Goal: Task Accomplishment & Management: Manage account settings

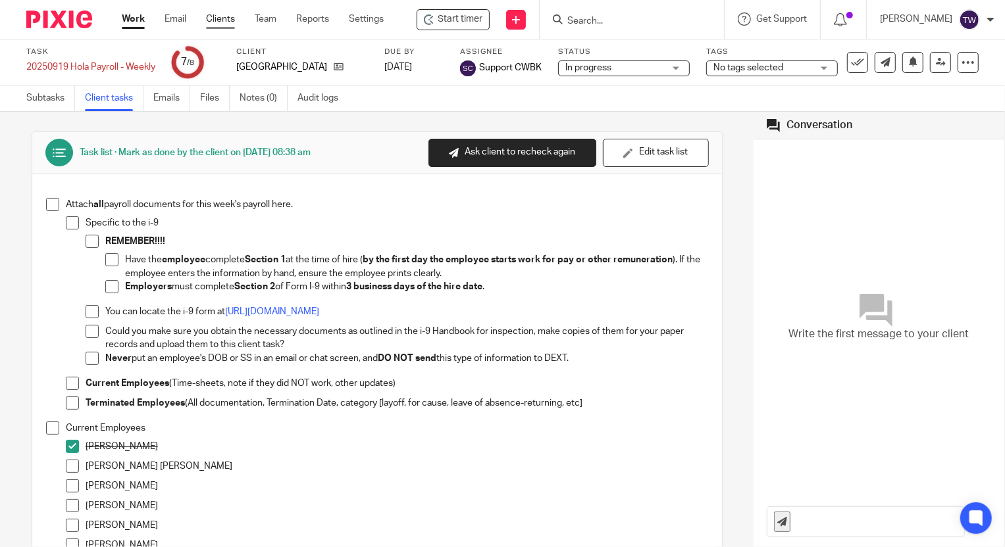
click at [217, 15] on link "Clients" at bounding box center [220, 19] width 29 height 13
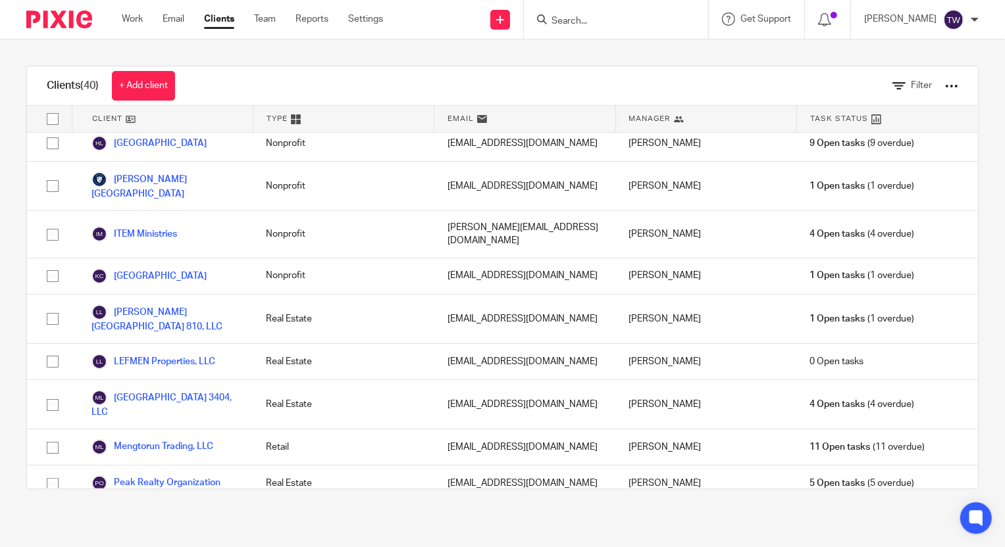
scroll to position [1196, 0]
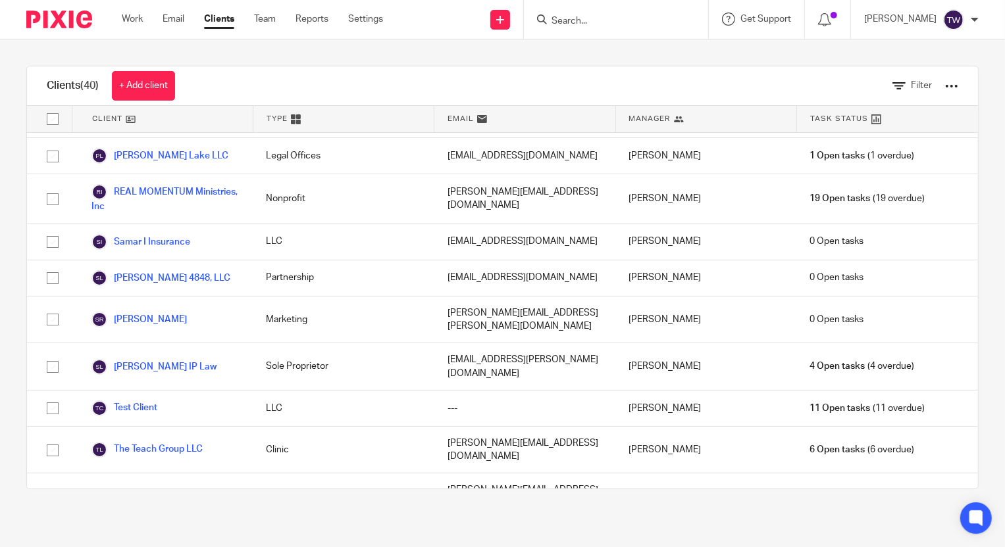
click at [152, 531] on link "[PERSON_NAME] Holdings LLC" at bounding box center [165, 545] width 148 height 29
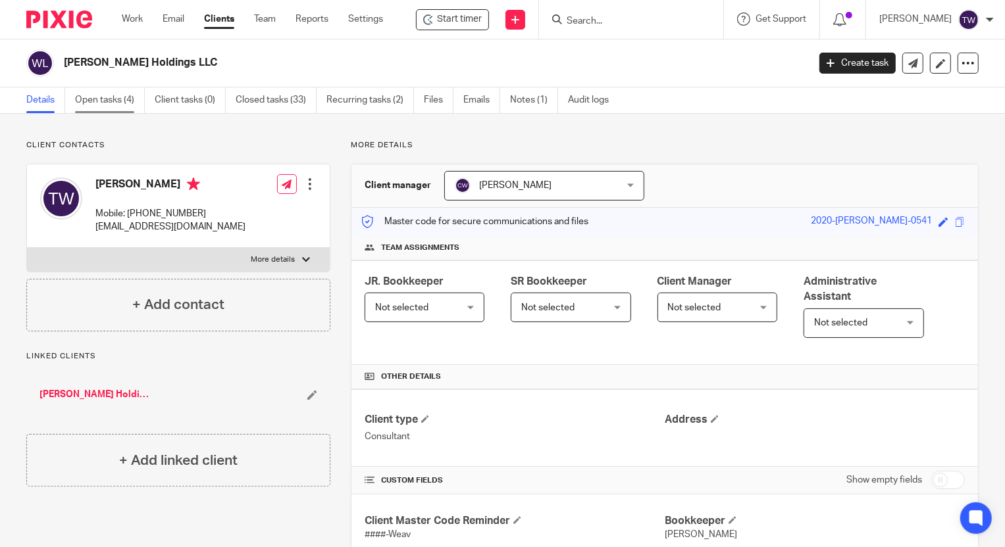
click at [108, 91] on link "Open tasks (4)" at bounding box center [110, 101] width 70 height 26
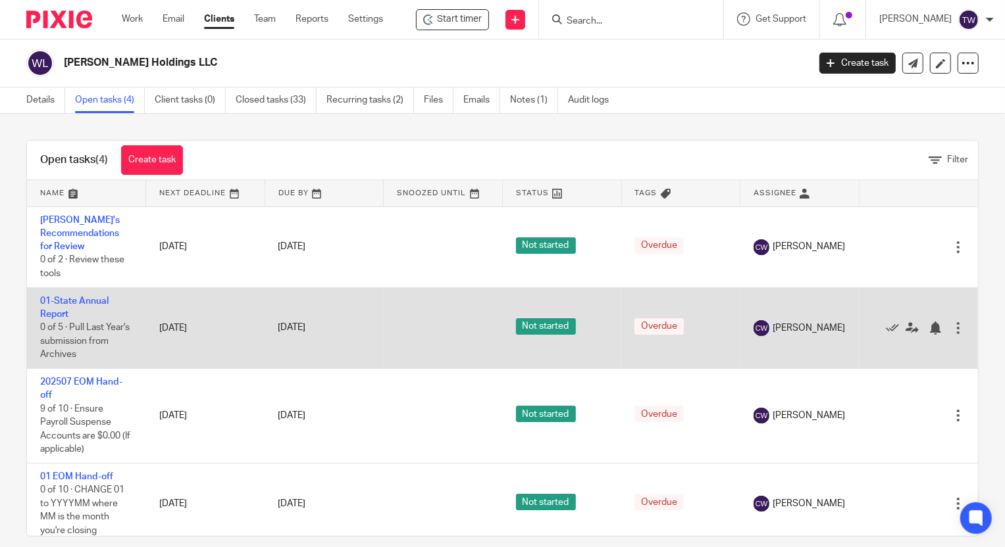
scroll to position [7, 0]
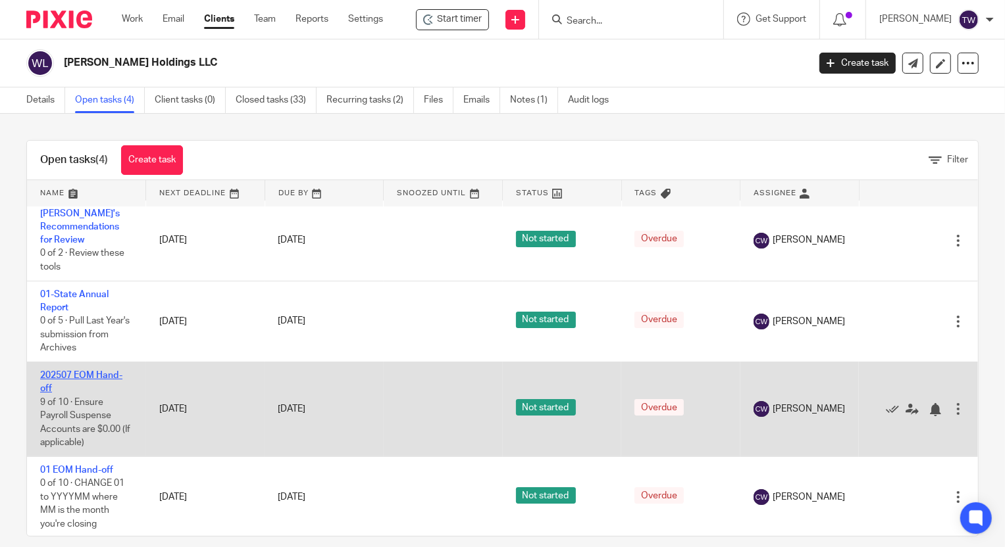
click at [85, 372] on link "202507 EOM Hand-off" at bounding box center [81, 382] width 82 height 22
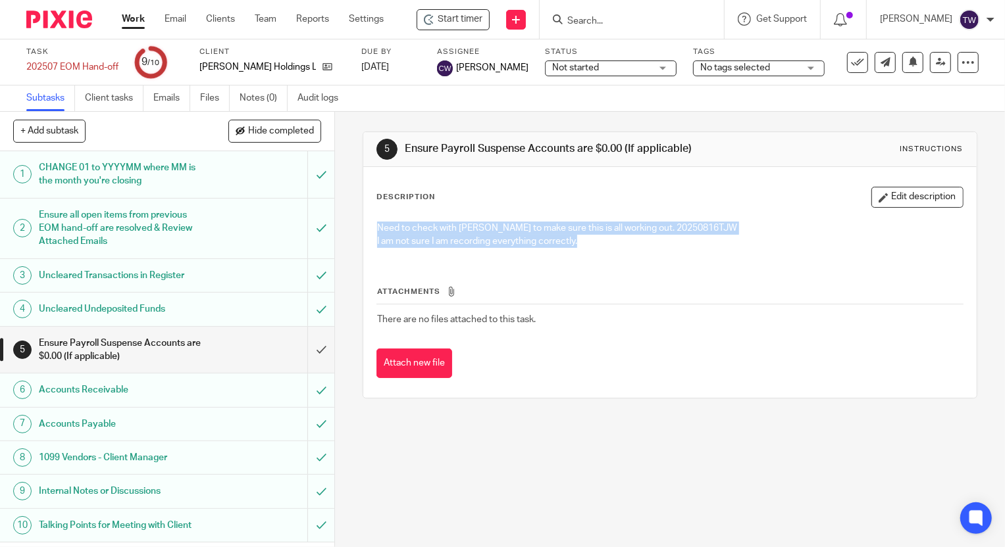
drag, startPoint x: 590, startPoint y: 253, endPoint x: 367, endPoint y: 214, distance: 226.4
click at [367, 214] on div "Description Edit description Need to check with Candy to make sure this is all …" at bounding box center [669, 282] width 613 height 231
copy div "Need to check with Candy to make sure this is all working out. 20250816TJW I am…"
click at [312, 349] on input "submit" at bounding box center [167, 350] width 334 height 47
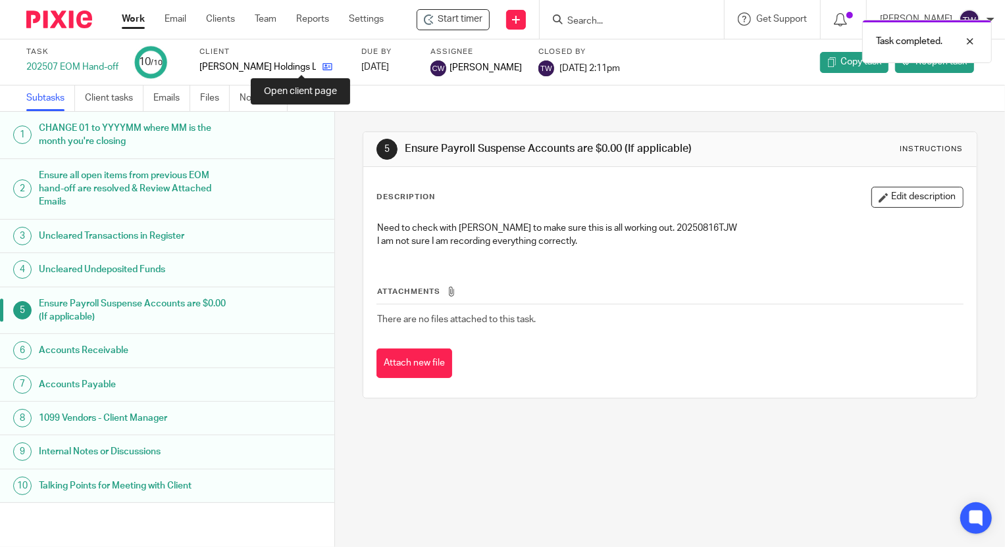
click at [322, 63] on icon at bounding box center [327, 67] width 10 height 10
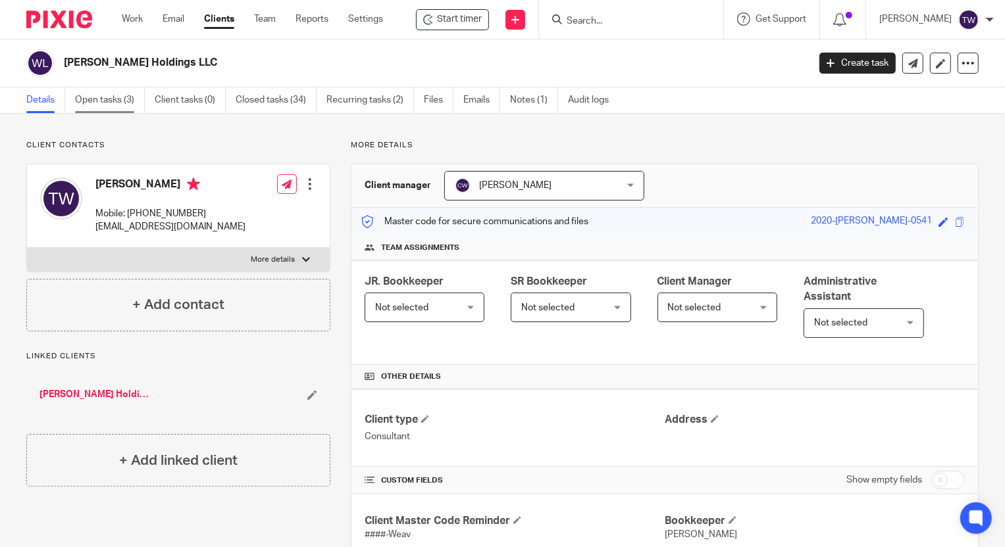
click at [100, 93] on link "Open tasks (3)" at bounding box center [110, 101] width 70 height 26
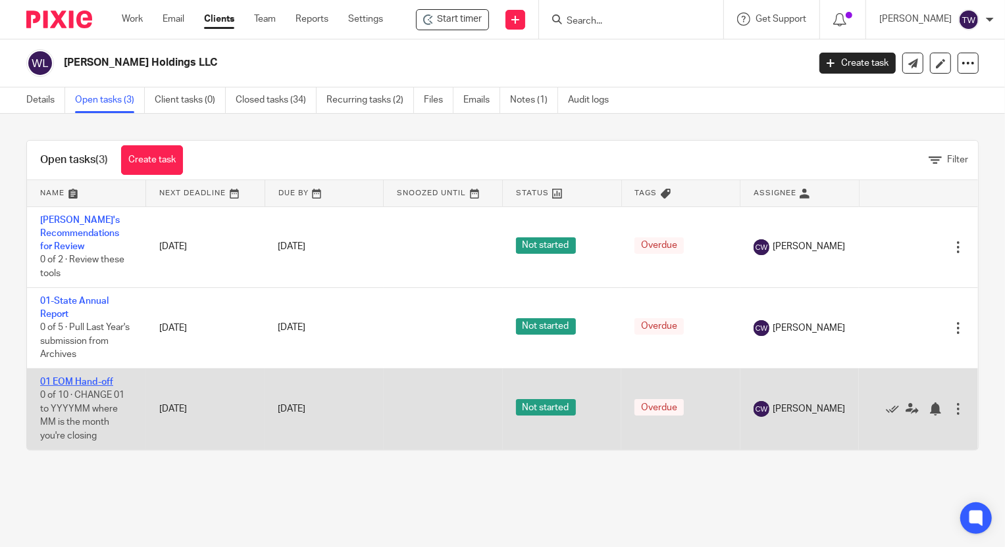
click at [87, 382] on link "01 EOM Hand-off" at bounding box center [76, 382] width 73 height 9
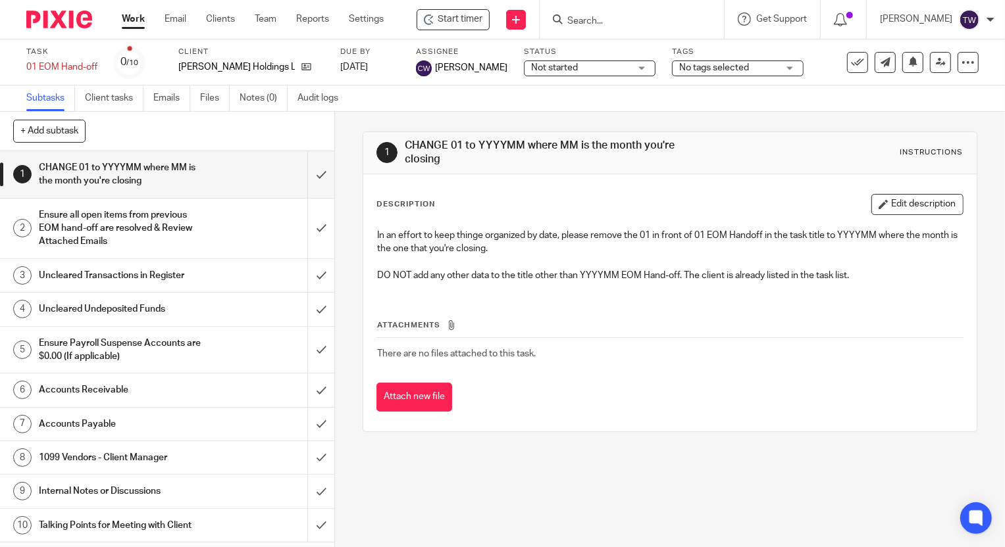
click at [131, 349] on h1 "Ensure Payroll Suspense Accounts are $0.00 (If applicable)" at bounding box center [124, 351] width 170 height 34
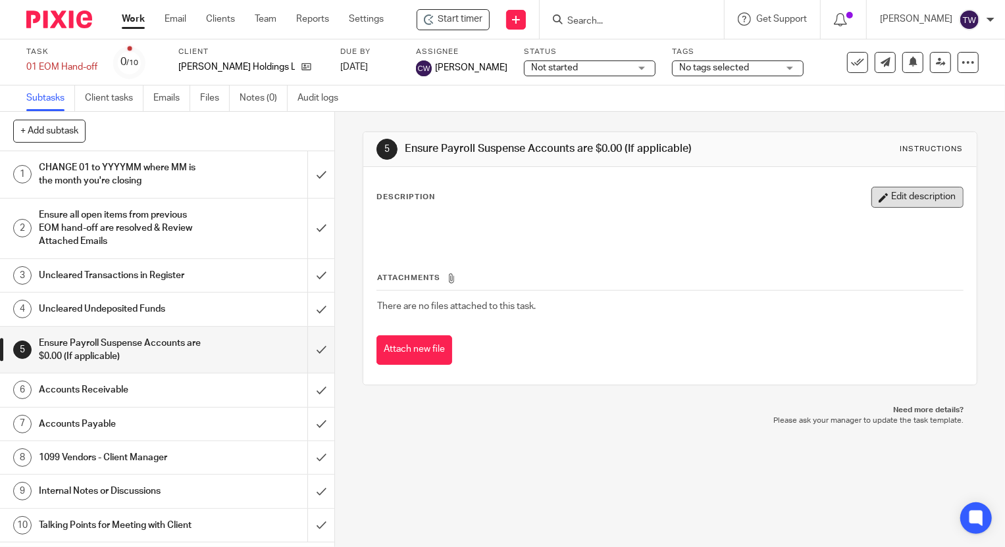
click at [882, 200] on button "Edit description" at bounding box center [917, 197] width 92 height 21
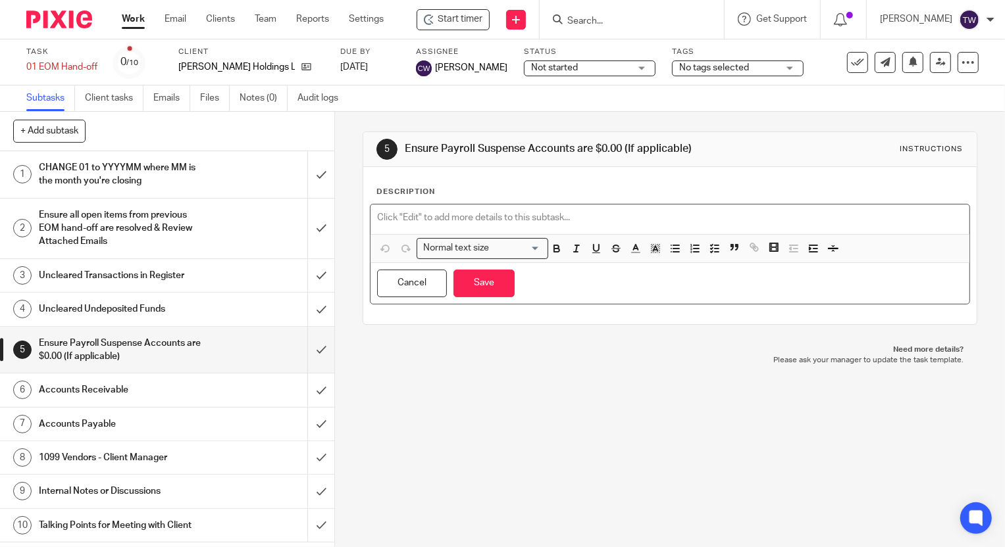
click at [377, 220] on p at bounding box center [669, 217] width 585 height 13
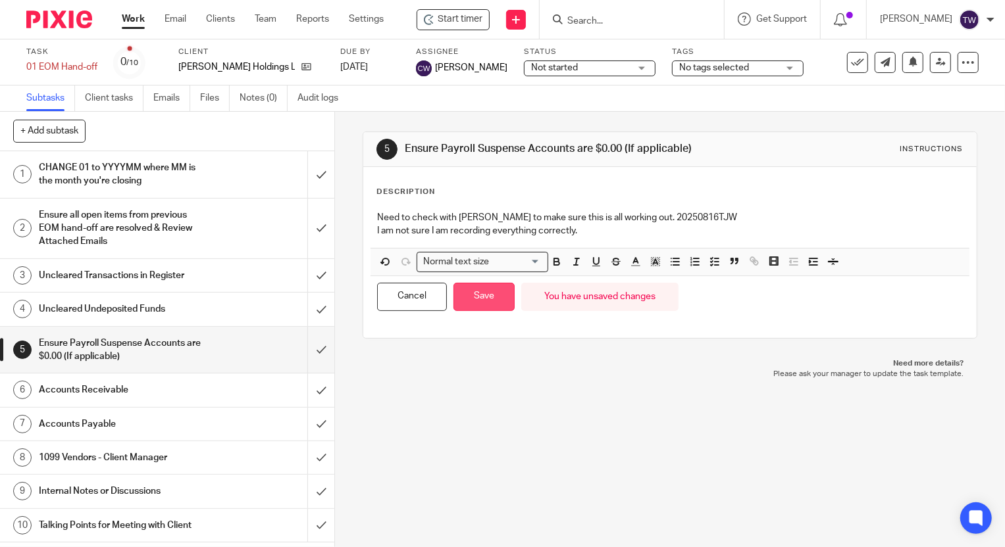
click at [466, 299] on button "Save" at bounding box center [483, 297] width 61 height 28
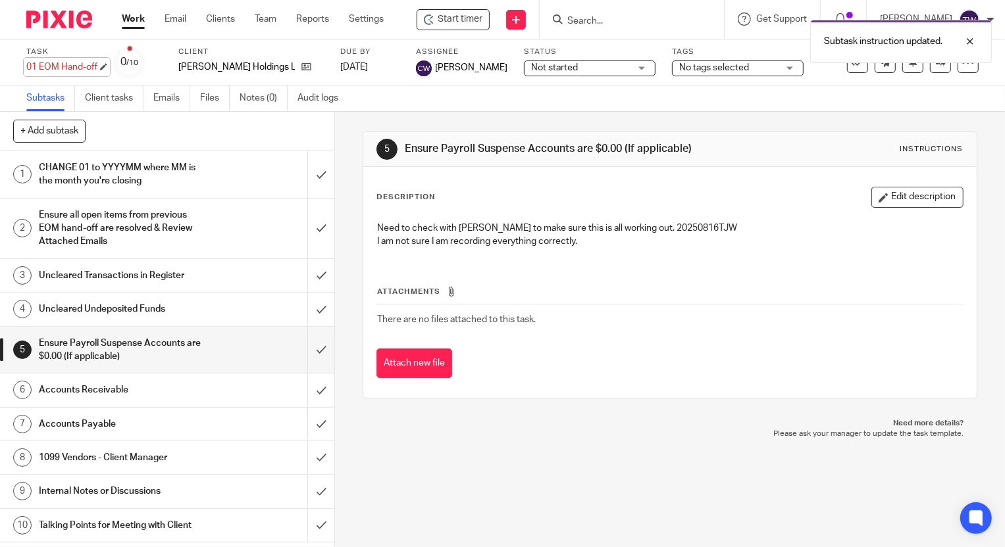
click at [34, 68] on div "01 EOM Hand-off Save 01 EOM Hand-off" at bounding box center [61, 67] width 71 height 13
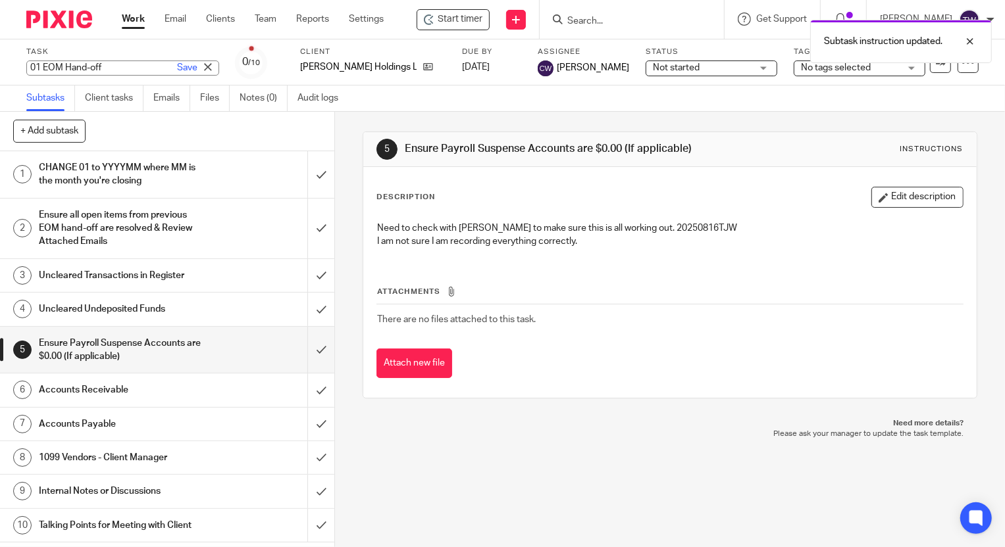
click at [26, 66] on input "01 EOM Hand-off" at bounding box center [122, 68] width 193 height 15
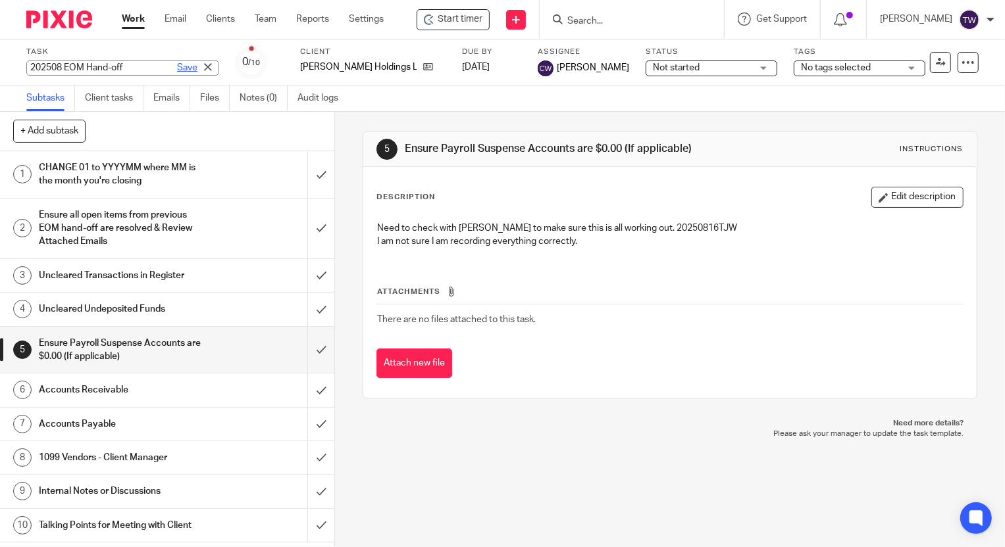
type input "202508 EOM Hand-off"
click at [177, 72] on link "Save" at bounding box center [187, 67] width 20 height 13
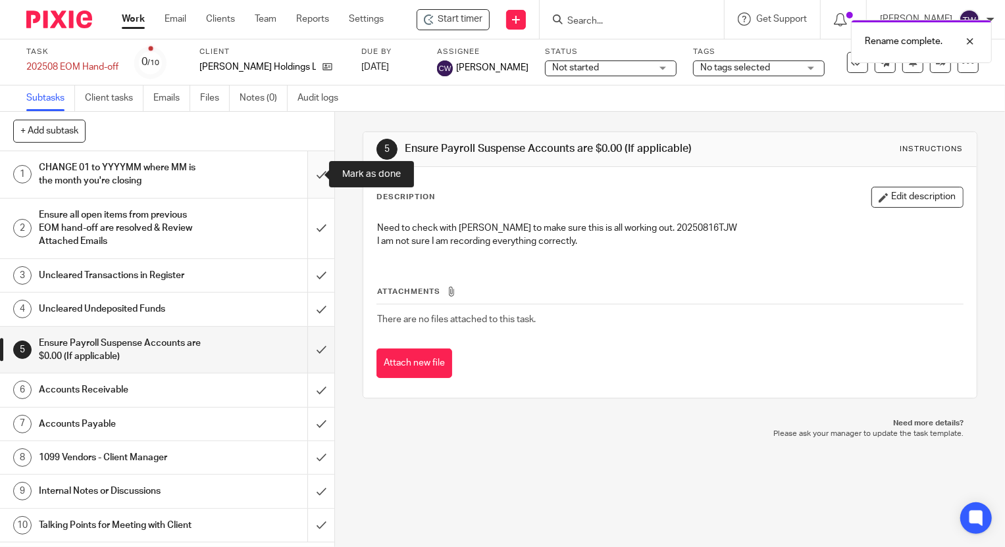
click at [309, 176] on input "submit" at bounding box center [167, 174] width 334 height 47
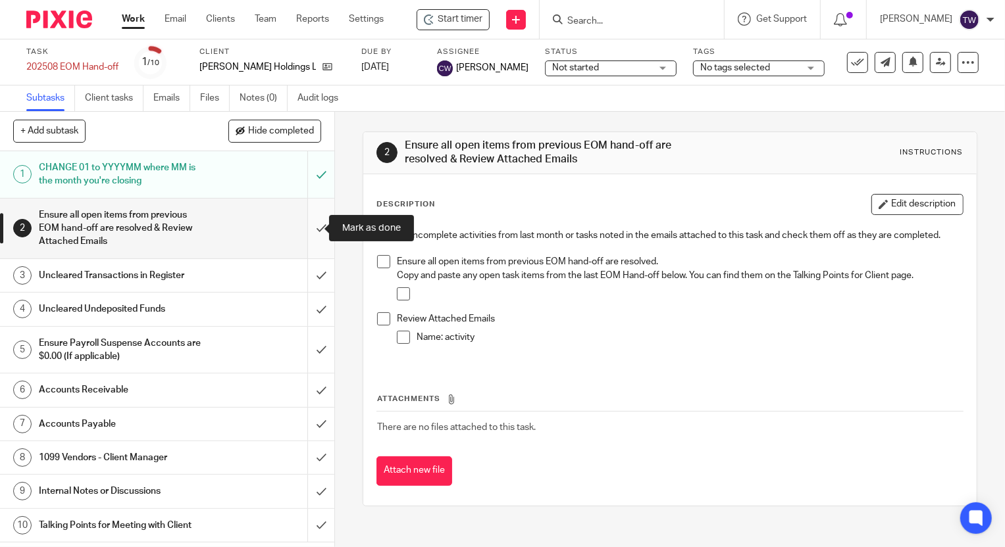
click at [308, 228] on input "submit" at bounding box center [167, 229] width 334 height 60
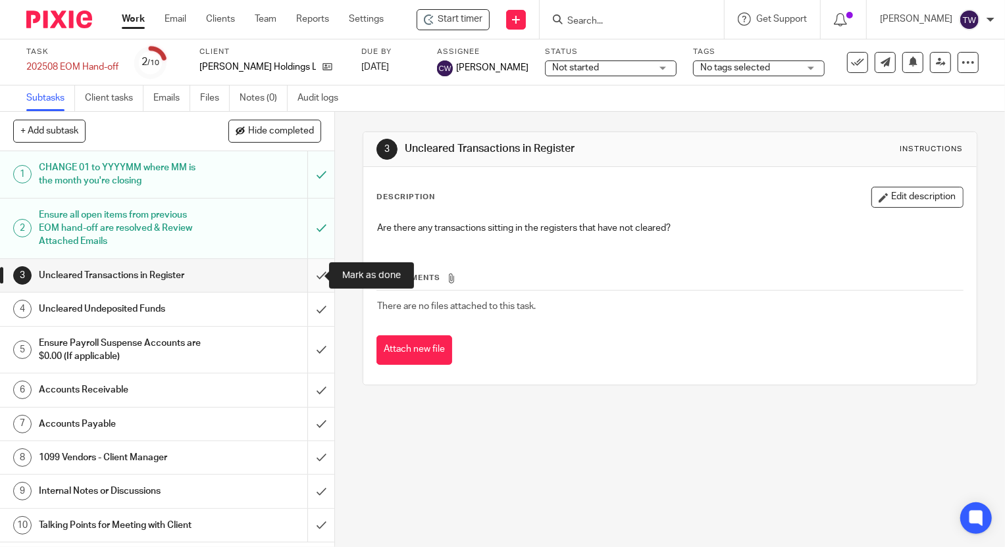
click at [309, 277] on input "submit" at bounding box center [167, 275] width 334 height 33
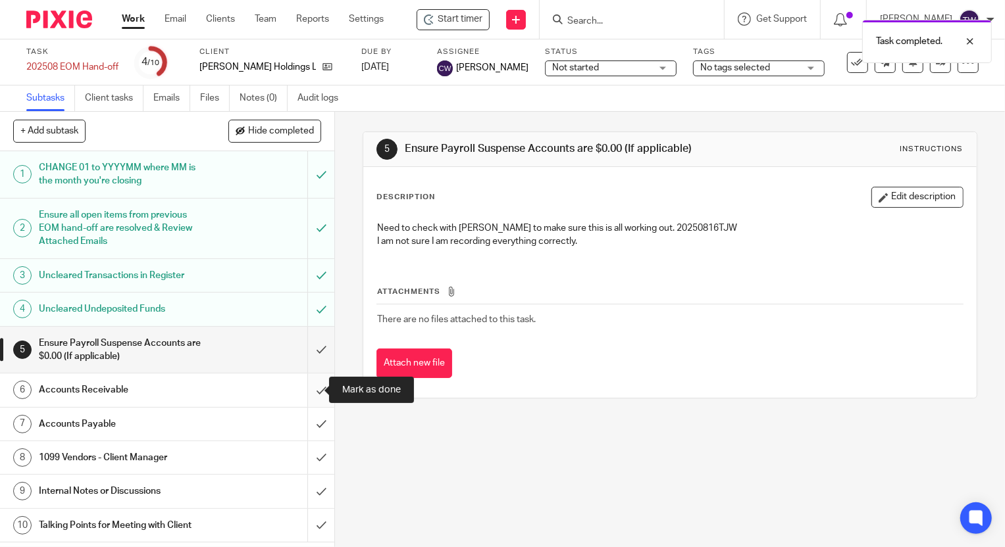
click at [305, 388] on input "submit" at bounding box center [167, 390] width 334 height 33
click at [309, 426] on input "submit" at bounding box center [167, 424] width 334 height 33
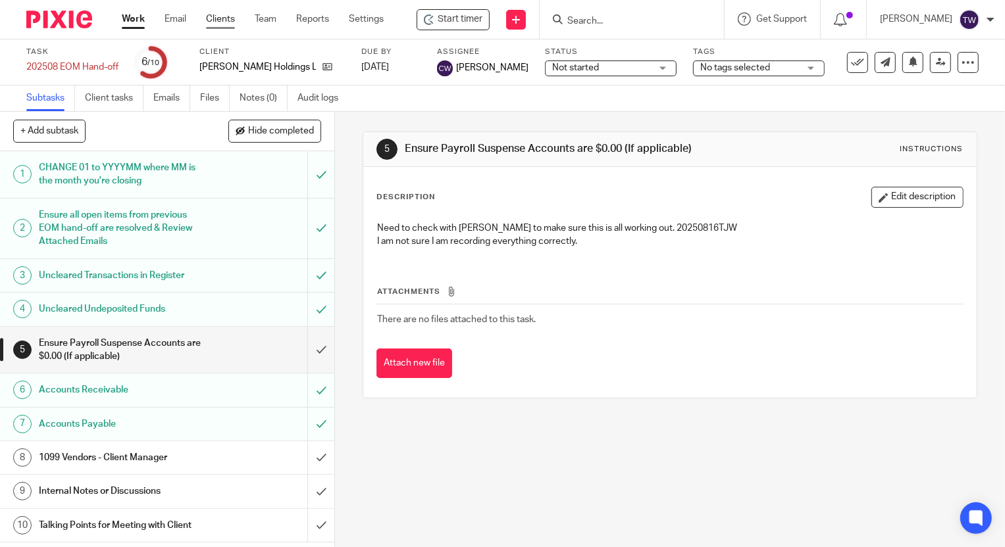
click at [222, 17] on link "Clients" at bounding box center [220, 19] width 29 height 13
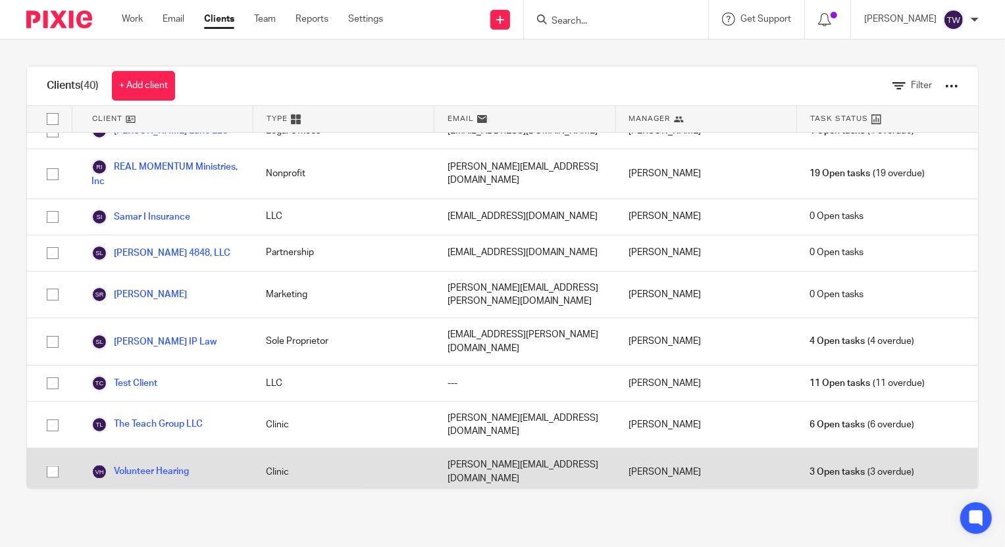
scroll to position [1222, 0]
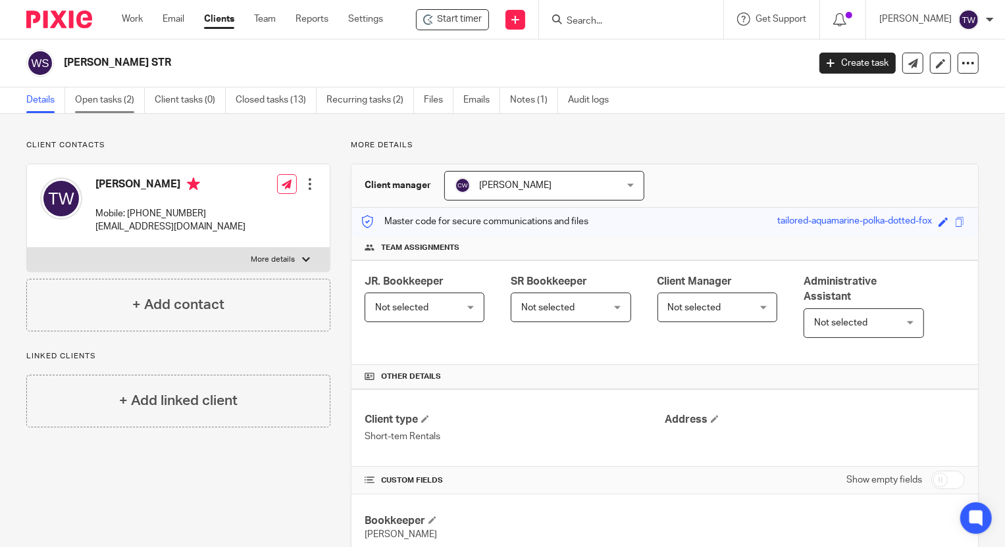
click at [101, 99] on link "Open tasks (2)" at bounding box center [110, 101] width 70 height 26
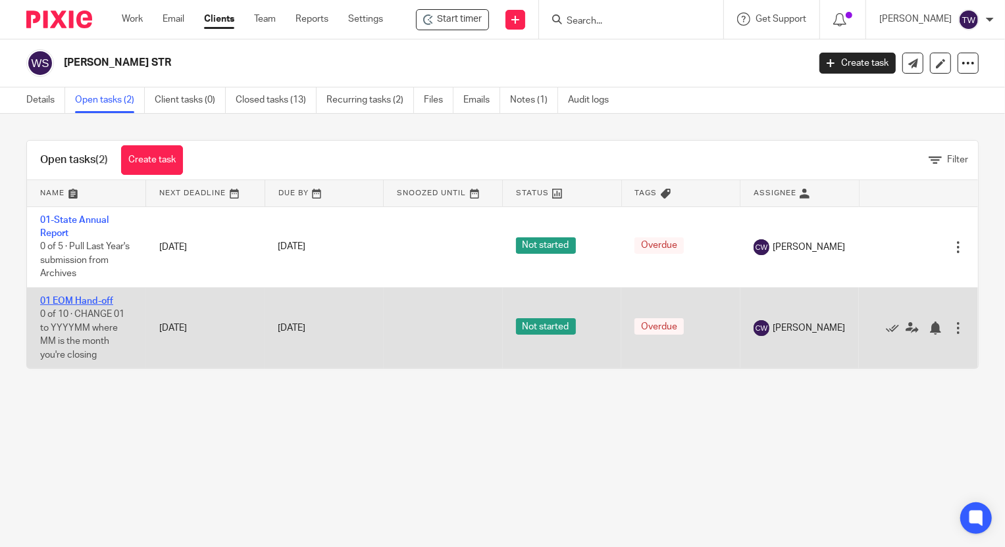
click at [91, 299] on link "01 EOM Hand-off" at bounding box center [76, 301] width 73 height 9
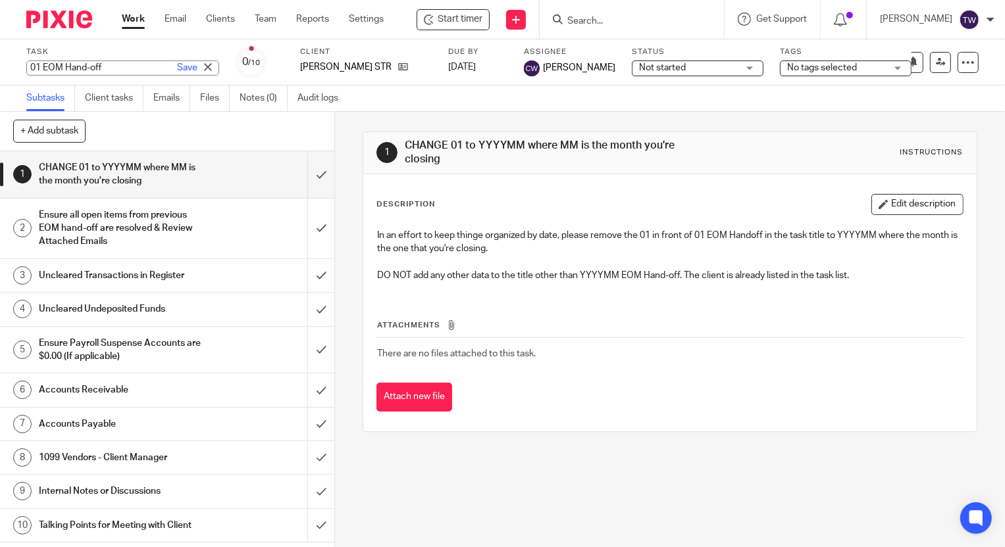
click at [23, 69] on div "Task 01 EOM Hand-off Save 01 EOM Hand-off 0 /10 Client Weaver STR Due by Sep 15…" at bounding box center [502, 62] width 1005 height 46
click at [29, 70] on input "01 EOM Hand-off" at bounding box center [122, 68] width 193 height 15
type input "202508 EOM Hand-off"
click at [177, 66] on link "Save" at bounding box center [187, 67] width 20 height 13
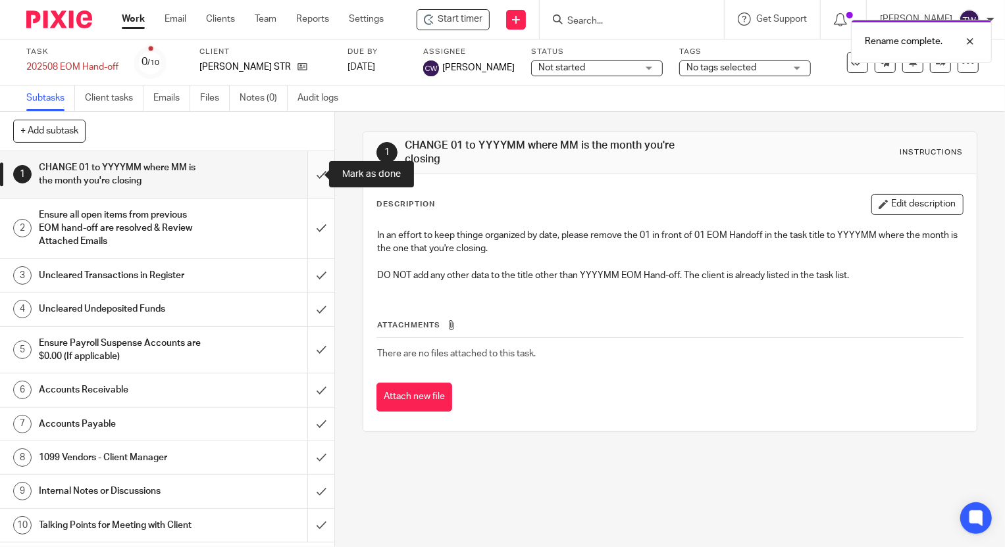
click at [309, 177] on input "submit" at bounding box center [167, 174] width 334 height 47
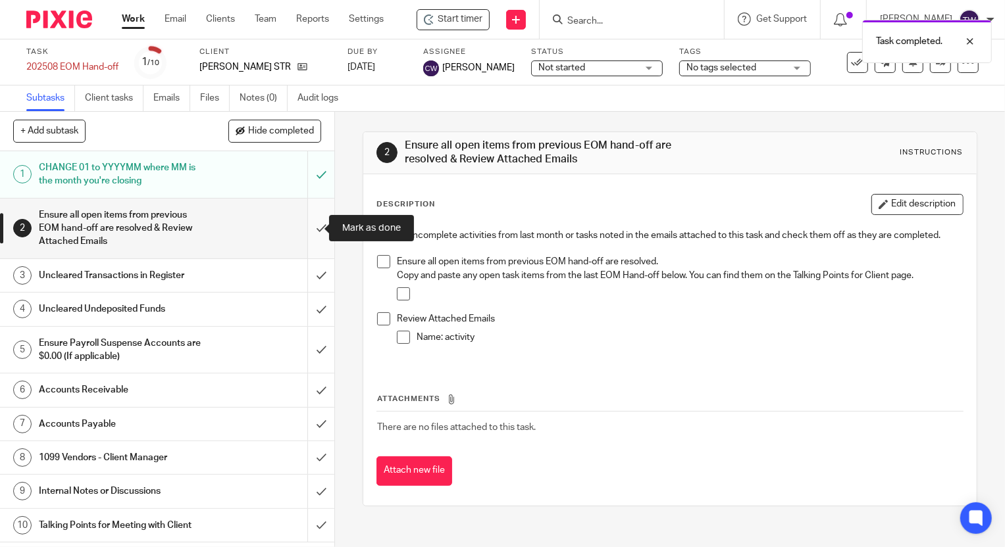
click at [308, 225] on input "submit" at bounding box center [167, 229] width 334 height 60
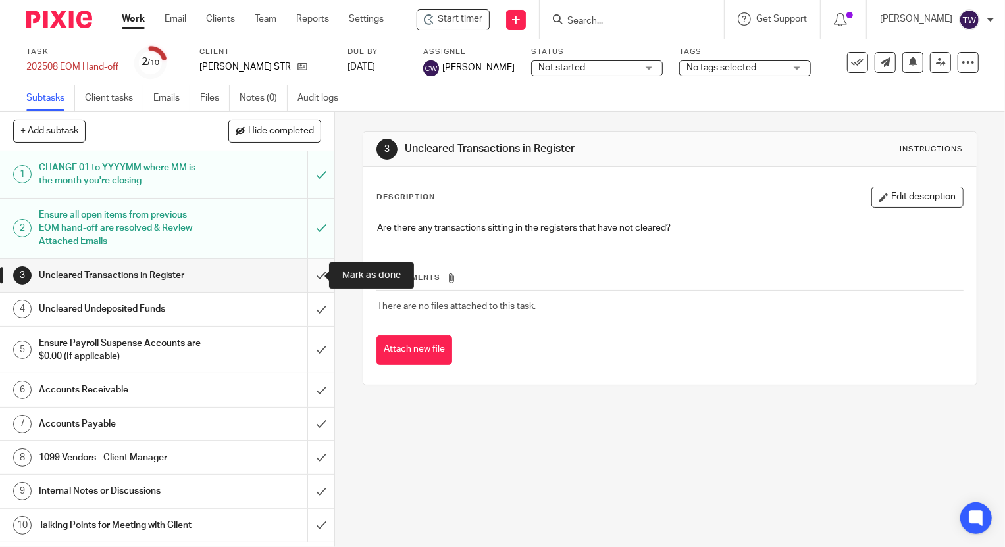
click at [302, 276] on input "submit" at bounding box center [167, 275] width 334 height 33
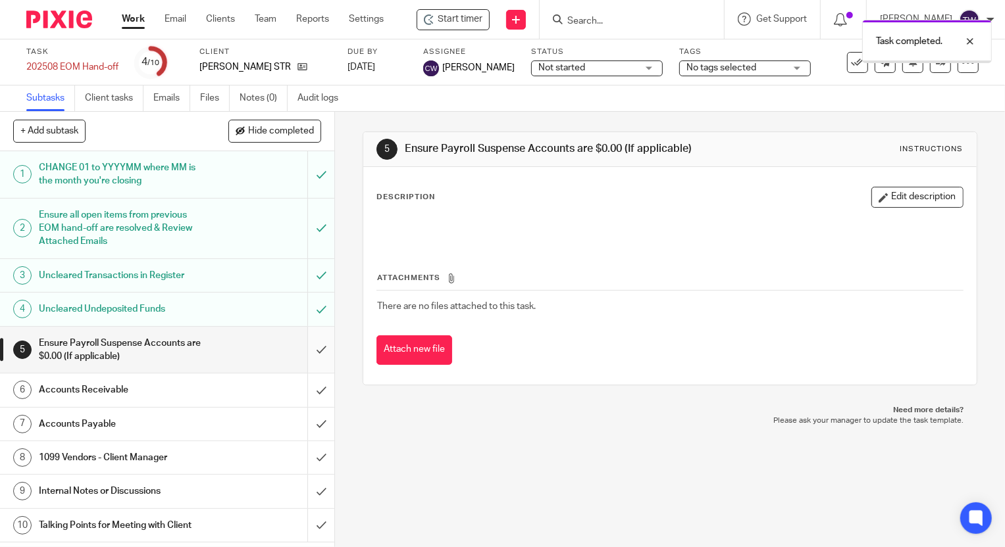
click at [307, 350] on input "submit" at bounding box center [167, 350] width 334 height 47
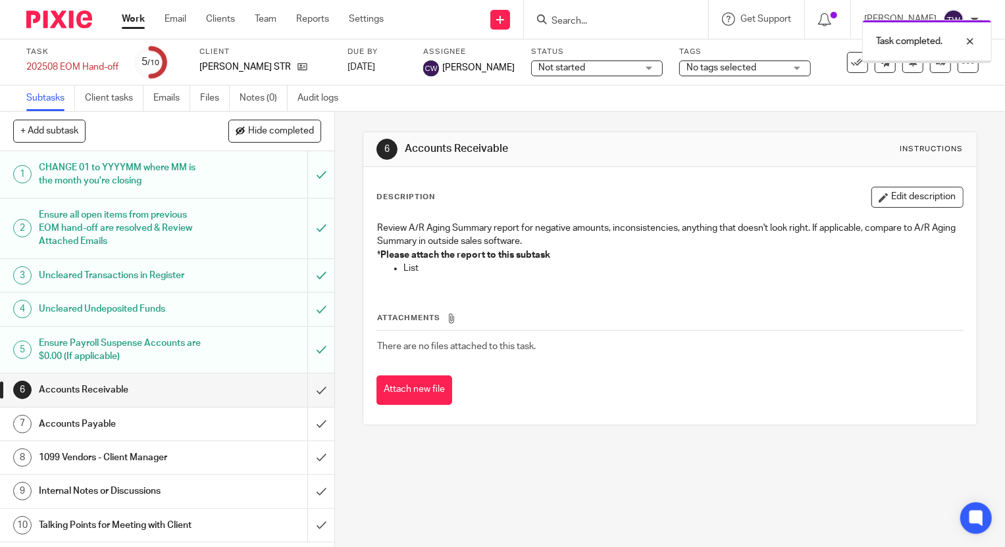
click at [309, 394] on input "submit" at bounding box center [167, 390] width 334 height 33
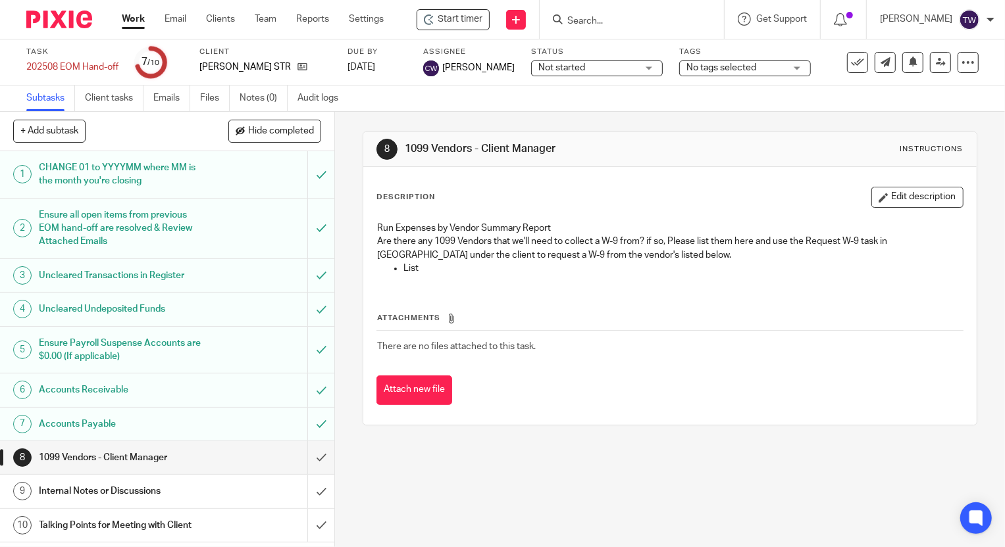
click at [149, 485] on h1 "Internal Notes or Discussions" at bounding box center [124, 492] width 170 height 20
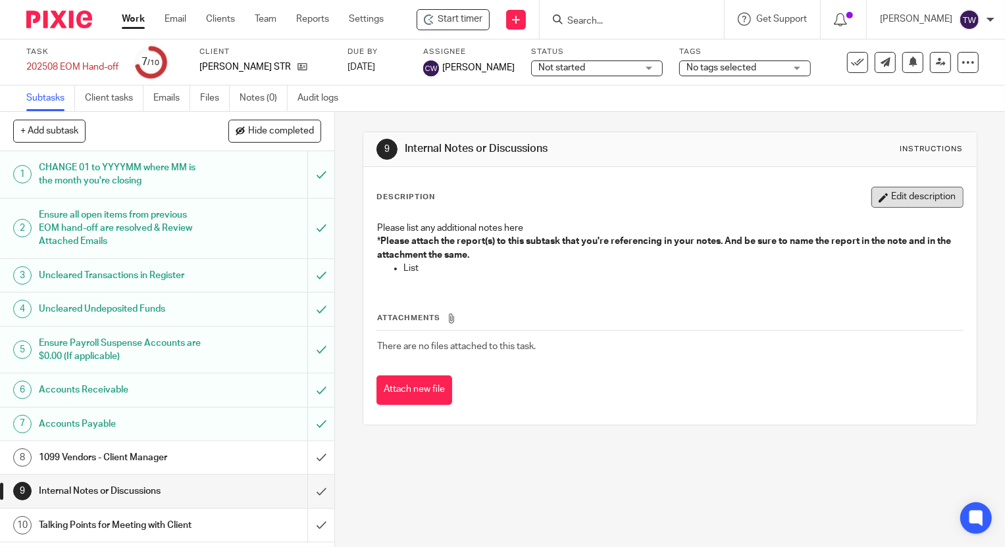
click at [884, 198] on button "Edit description" at bounding box center [917, 197] width 92 height 21
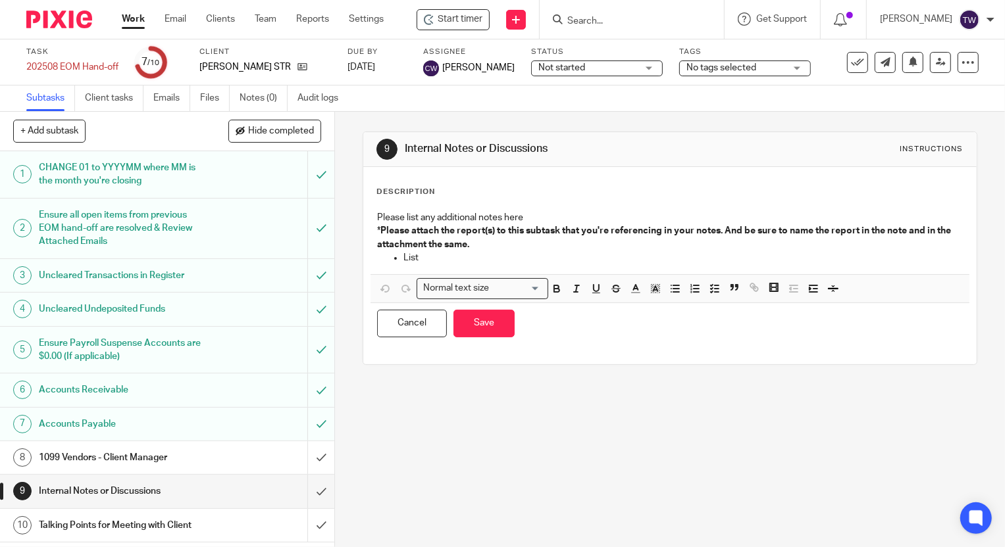
click at [436, 263] on p "List" at bounding box center [682, 257] width 559 height 13
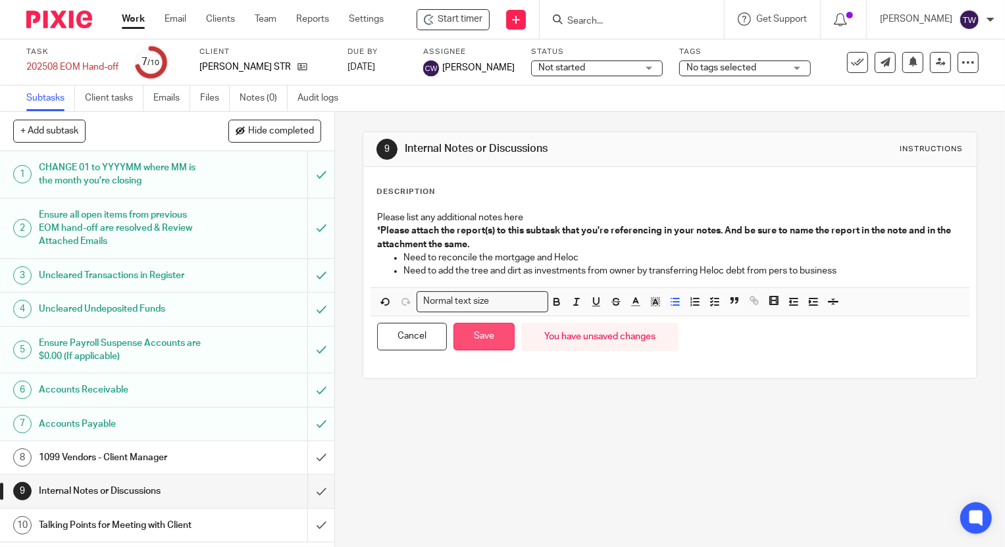
click at [482, 340] on button "Save" at bounding box center [483, 337] width 61 height 28
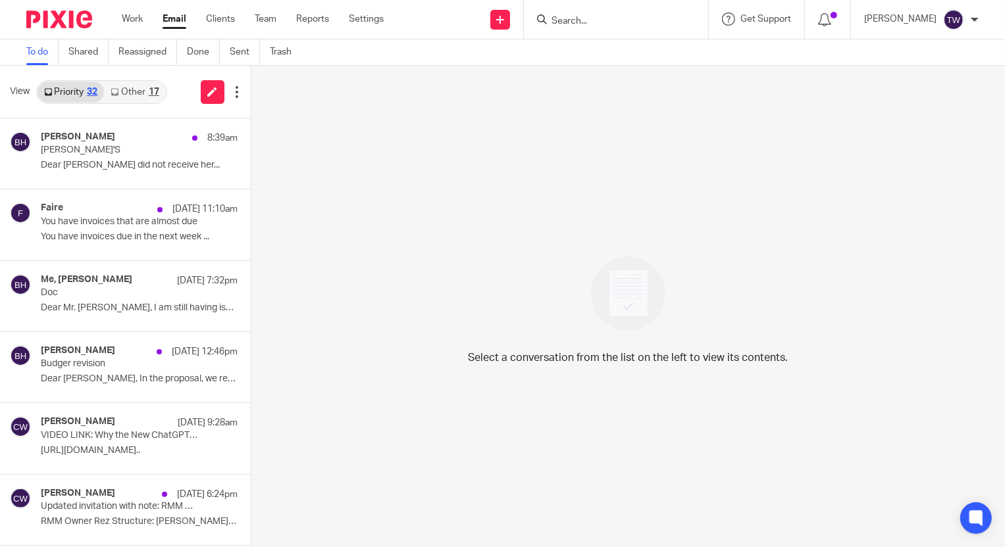
click at [122, 87] on link "Other 17" at bounding box center [134, 92] width 61 height 21
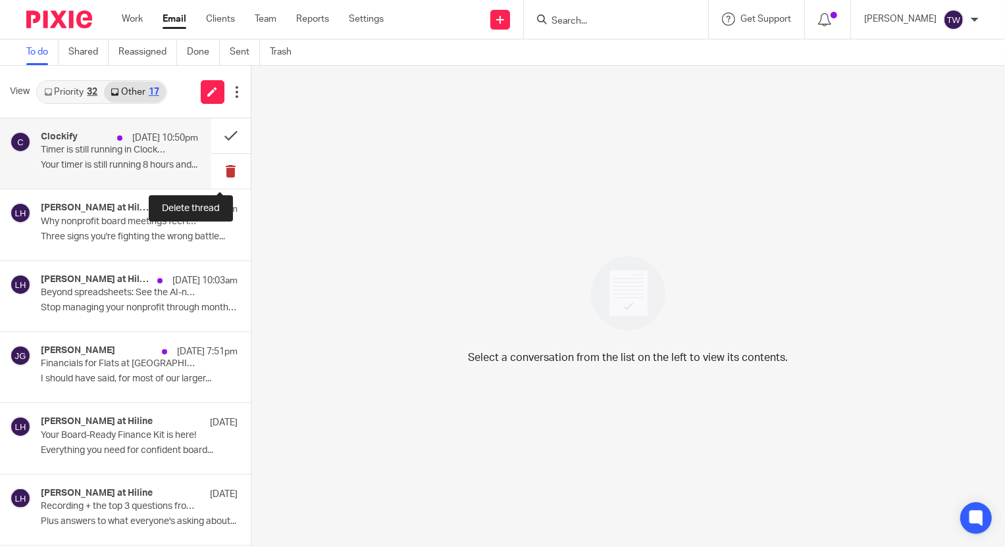
click at [224, 171] on button at bounding box center [230, 171] width 39 height 35
